Goal: Transaction & Acquisition: Purchase product/service

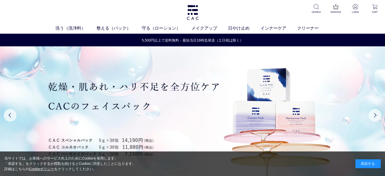
click at [74, 33] on ul "洗う（洗浄料） 液体洗浄料 パウダー洗浄料 泡洗顔料 グッズ 整える（パック） フェイスパック ヘアパック 守る（ローション） 保湿化粧水 柔軟化粧水 美容液…" at bounding box center [192, 29] width 385 height 9
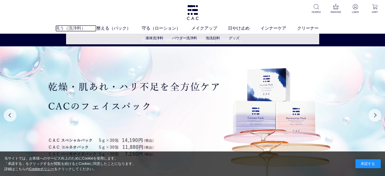
click at [72, 28] on link "洗う（洗浄料）" at bounding box center [75, 28] width 41 height 7
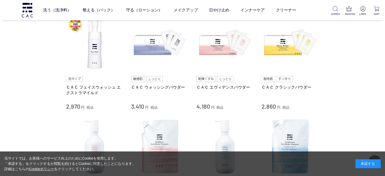
scroll to position [127, 0]
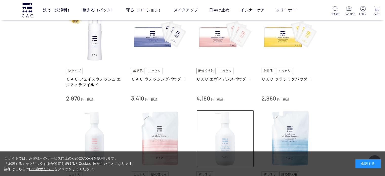
click at [240, 116] on img at bounding box center [226, 139] width 58 height 58
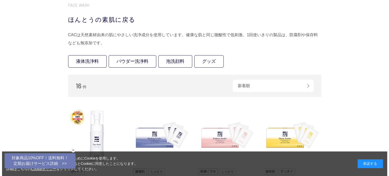
scroll to position [25, 0]
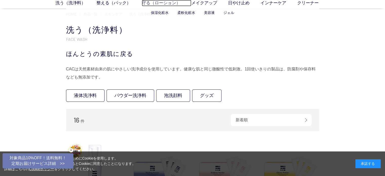
click at [163, 4] on link "守る（ローション）" at bounding box center [167, 3] width 50 height 7
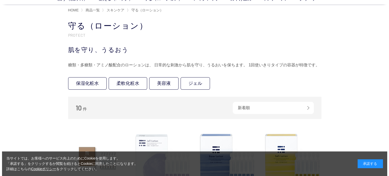
scroll to position [76, 0]
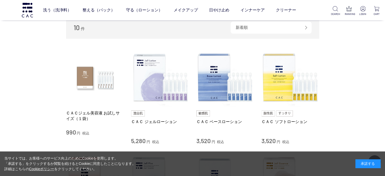
click at [32, 100] on div "買い物かご 買い物かご内の商品 買い物かごは空です... カテゴリから探す 商品一覧 スキンケア 洗う（洗浄料） 整える（パック） 守る（ローション） 保湿化…" at bounding box center [192, 166] width 385 height 463
click at [194, 9] on link "メイクアップ" at bounding box center [186, 10] width 24 height 14
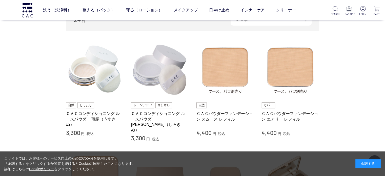
scroll to position [101, 0]
